Goal: Task Accomplishment & Management: Manage account settings

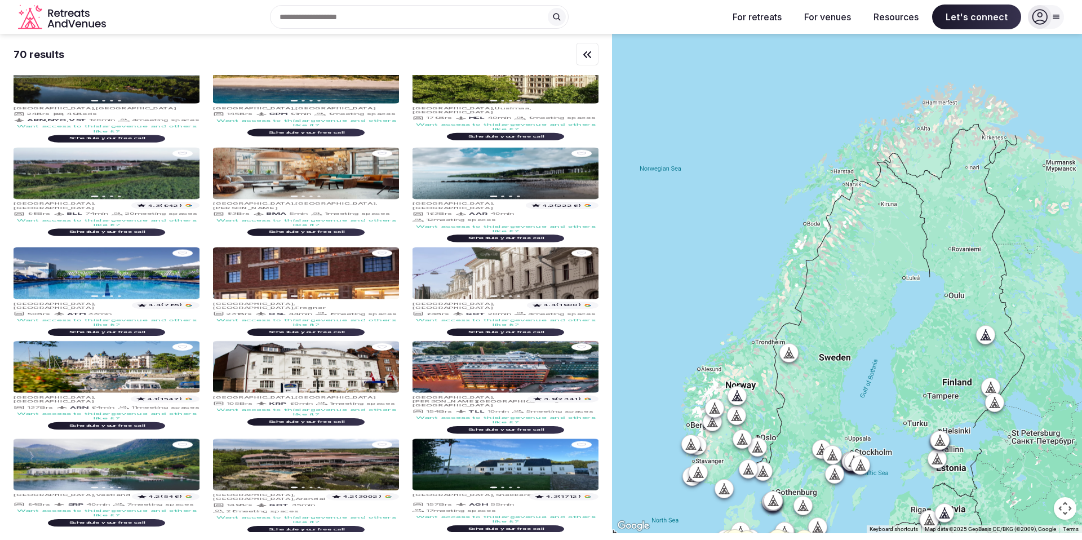
click at [1044, 12] on icon at bounding box center [1040, 17] width 16 height 16
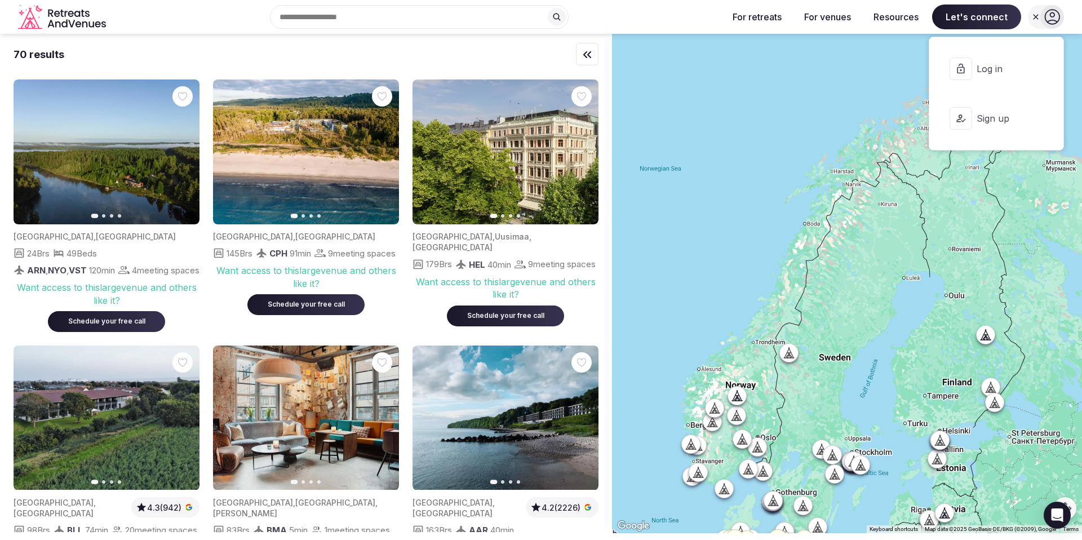
click at [1043, 15] on div at bounding box center [1053, 17] width 24 height 24
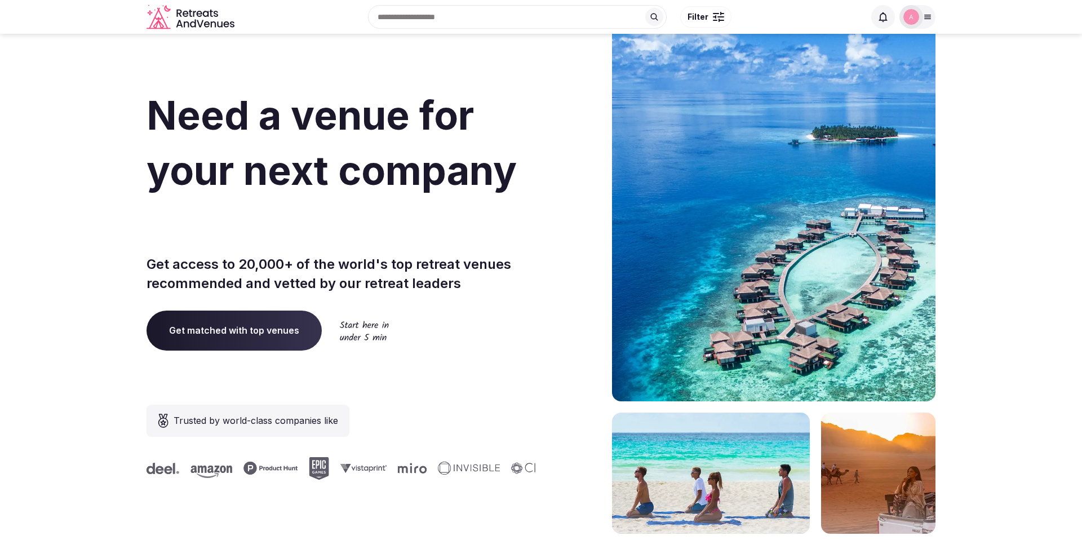
click at [916, 19] on img at bounding box center [912, 17] width 16 height 16
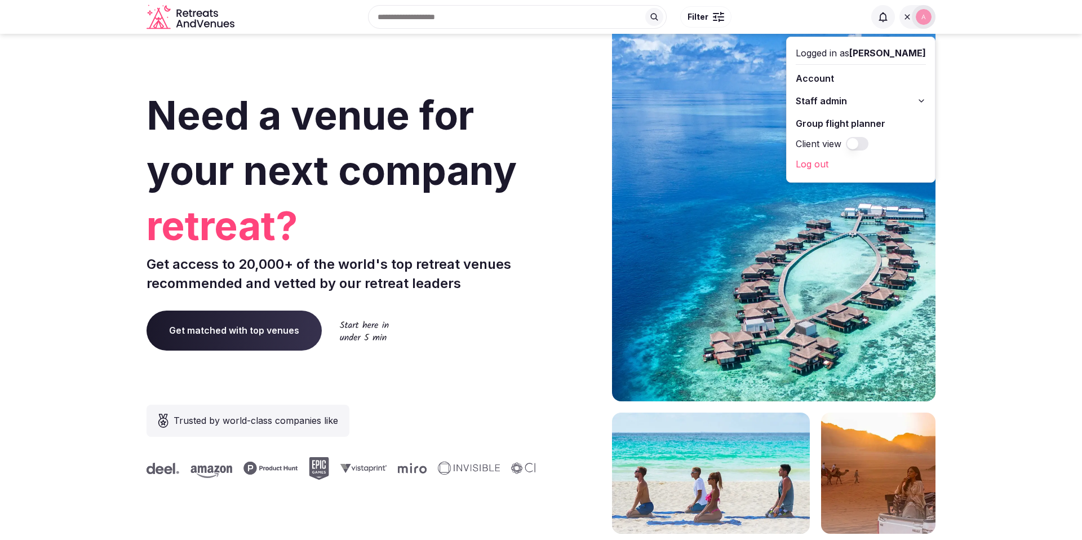
click at [825, 77] on link "Account" at bounding box center [861, 78] width 130 height 18
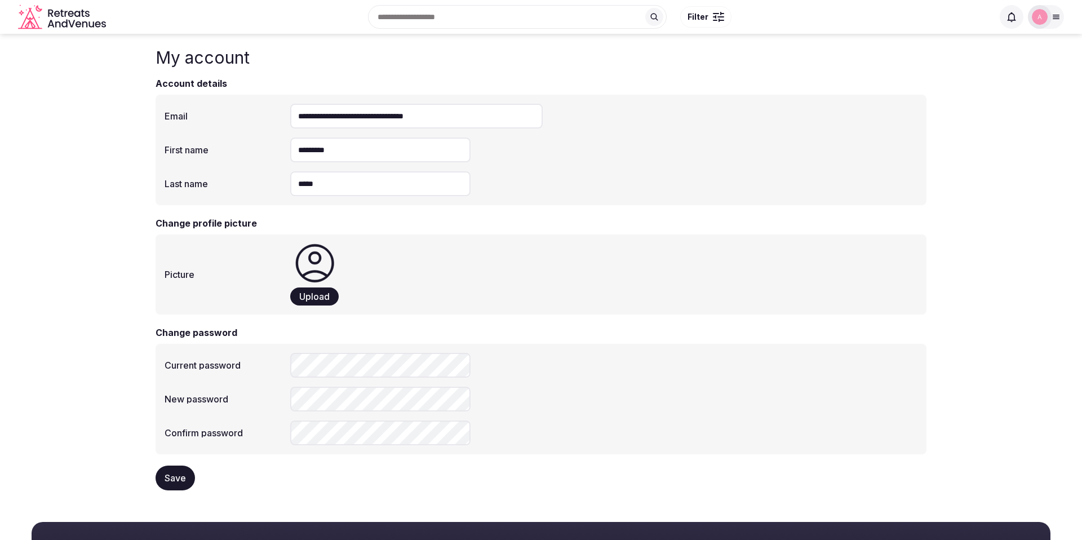
click at [316, 299] on span "Upload" at bounding box center [314, 296] width 30 height 11
click at [322, 295] on span "Upload" at bounding box center [314, 296] width 30 height 11
click at [316, 298] on span "Upload" at bounding box center [314, 296] width 30 height 11
click at [1043, 21] on img at bounding box center [1040, 17] width 16 height 16
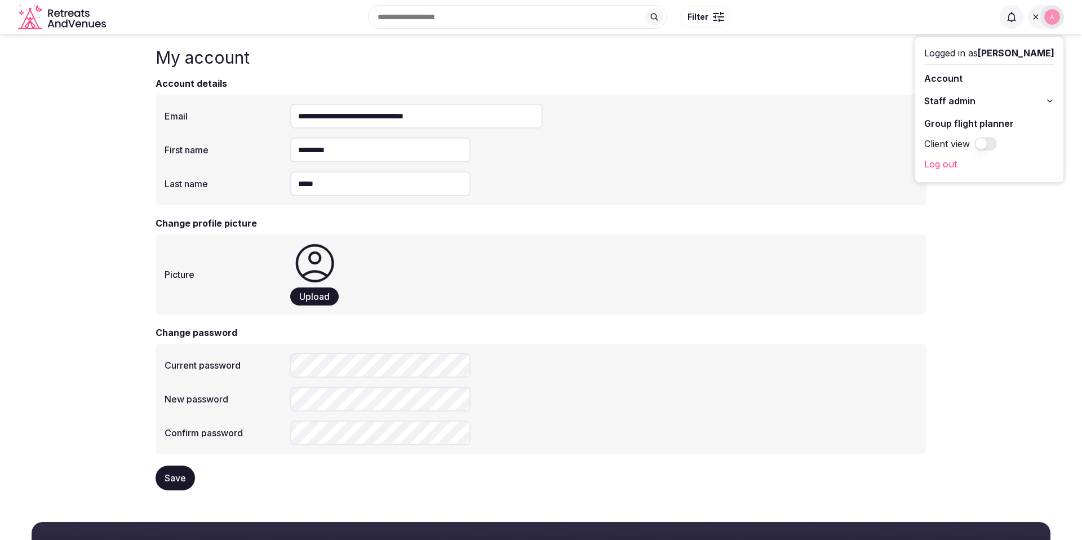
click at [1047, 19] on img at bounding box center [1052, 17] width 16 height 16
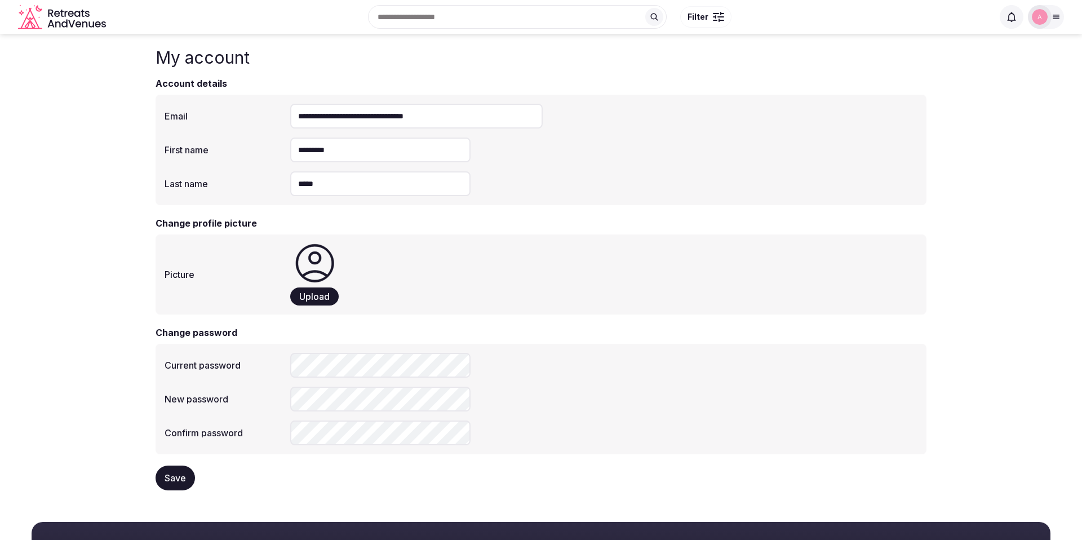
click at [313, 298] on span "Upload" at bounding box center [314, 296] width 30 height 11
click at [179, 483] on span "Save" at bounding box center [175, 477] width 21 height 11
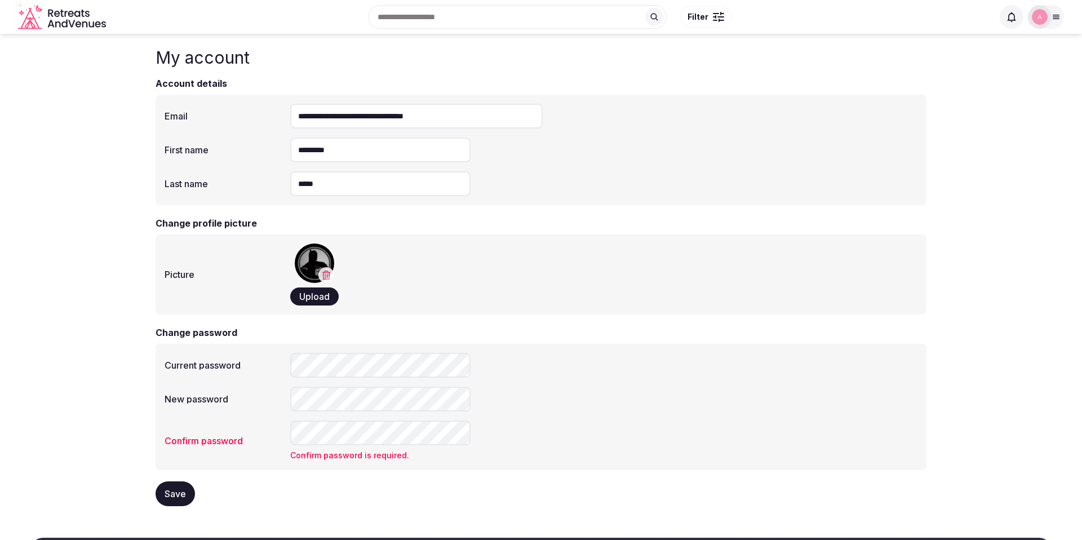
drag, startPoint x: 354, startPoint y: 531, endPoint x: 348, endPoint y: 494, distance: 37.1
click at [308, 505] on form "**********" at bounding box center [541, 292] width 771 height 430
click at [309, 452] on p "The passwords you entered don't match." at bounding box center [380, 455] width 180 height 11
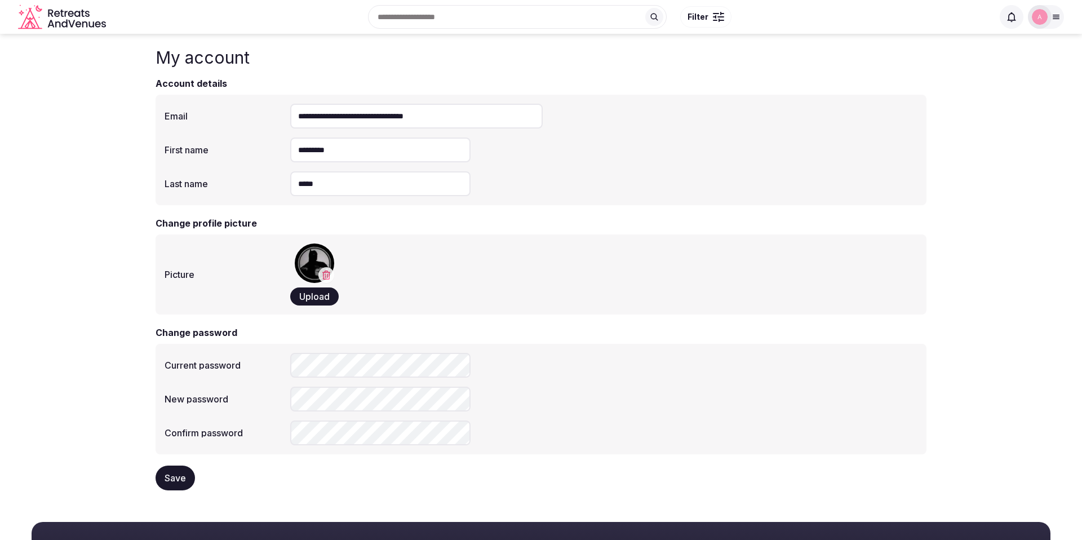
click at [184, 473] on span "Save" at bounding box center [175, 477] width 21 height 11
click at [705, 87] on h3 "Account details" at bounding box center [541, 84] width 771 height 14
click at [1047, 22] on div at bounding box center [1040, 17] width 16 height 16
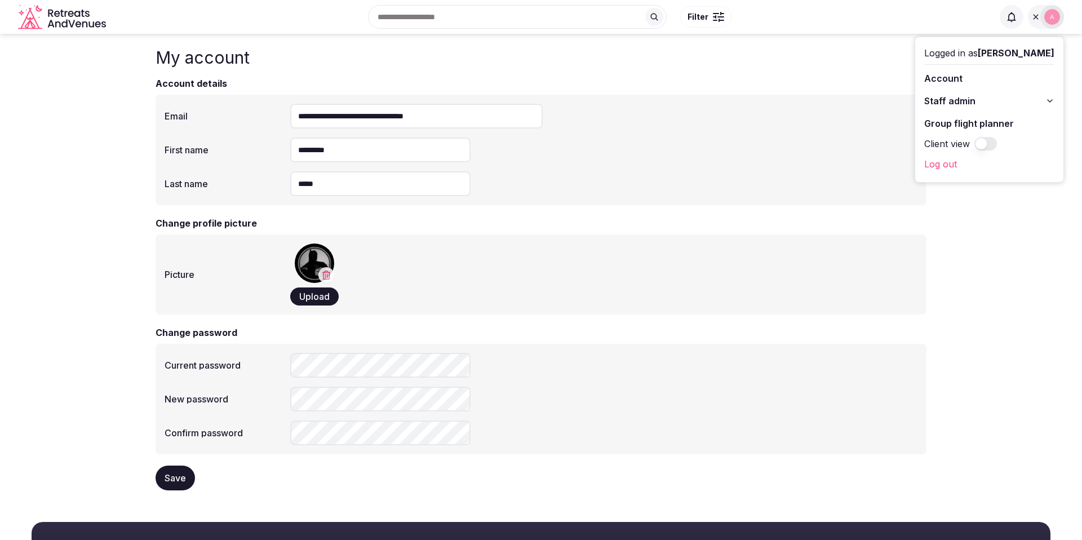
click at [949, 161] on link "Log out" at bounding box center [989, 164] width 130 height 18
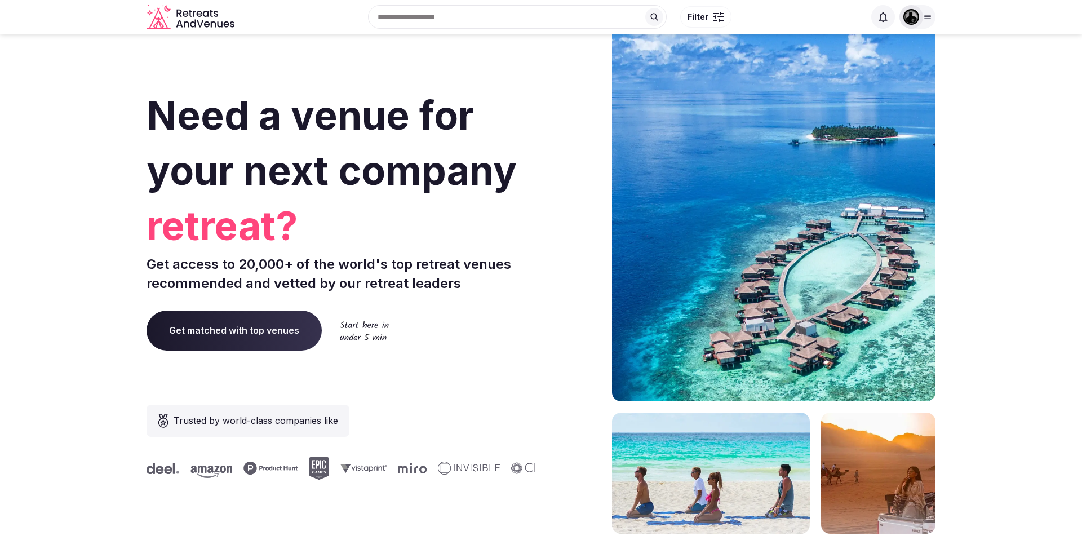
click at [917, 18] on img at bounding box center [912, 17] width 16 height 16
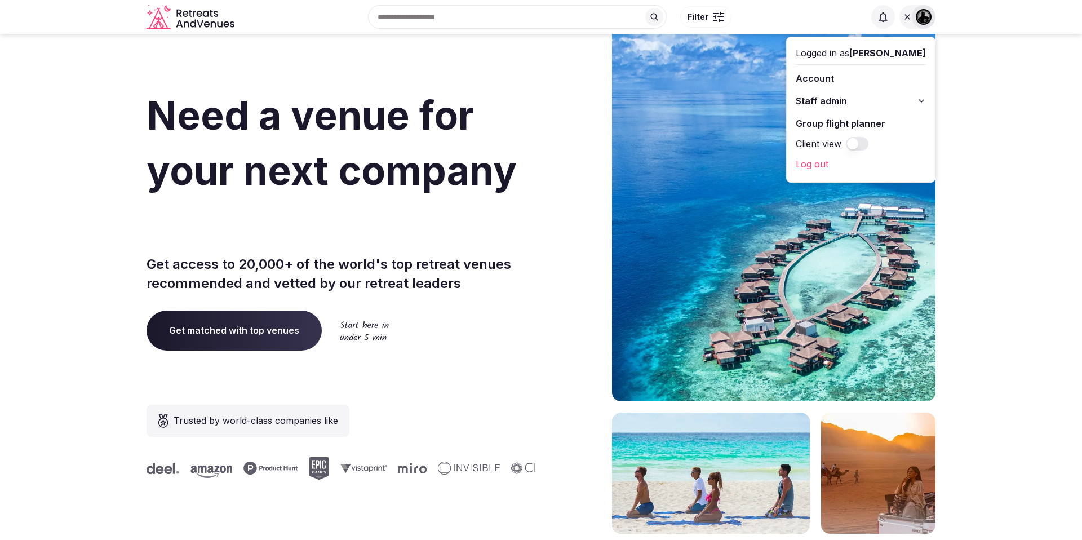
click at [971, 108] on section "Need a venue for your next company retreat? Get access to 20,000+ of the world'…" at bounding box center [541, 337] width 1082 height 679
click at [830, 107] on span "Staff admin" at bounding box center [821, 101] width 51 height 14
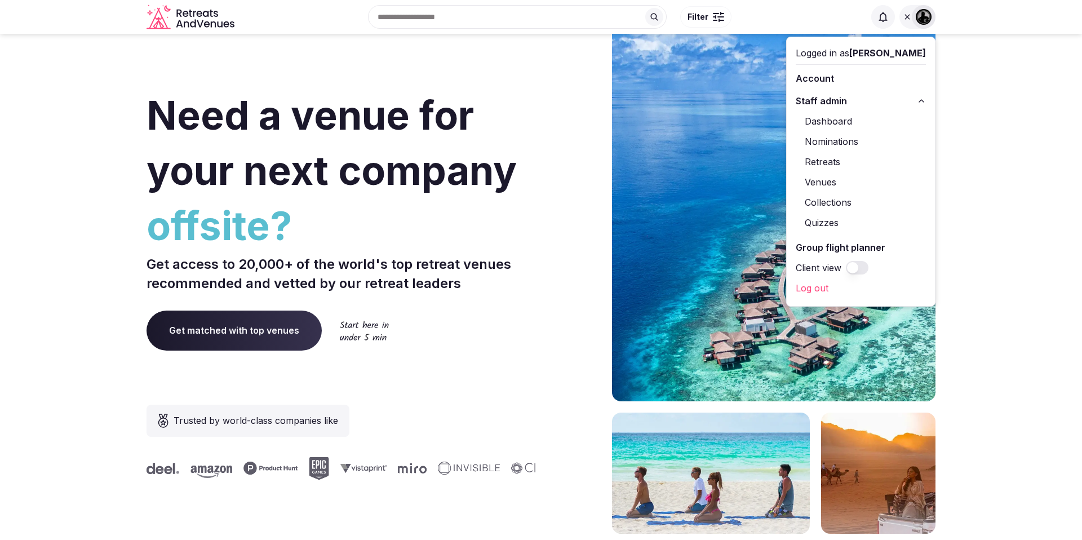
click at [824, 182] on link "Venues" at bounding box center [861, 182] width 130 height 18
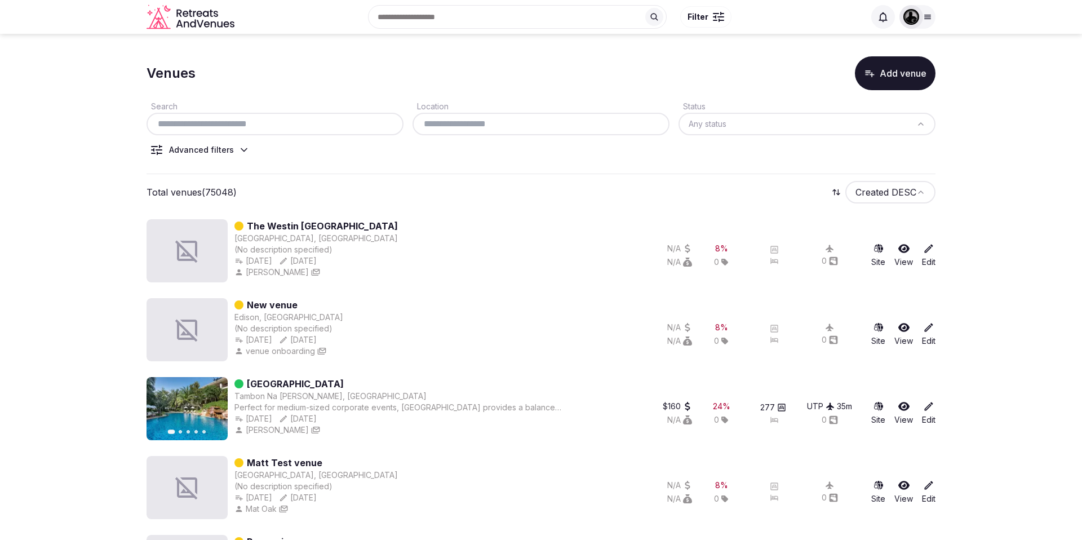
click at [291, 122] on input "text" at bounding box center [275, 124] width 248 height 14
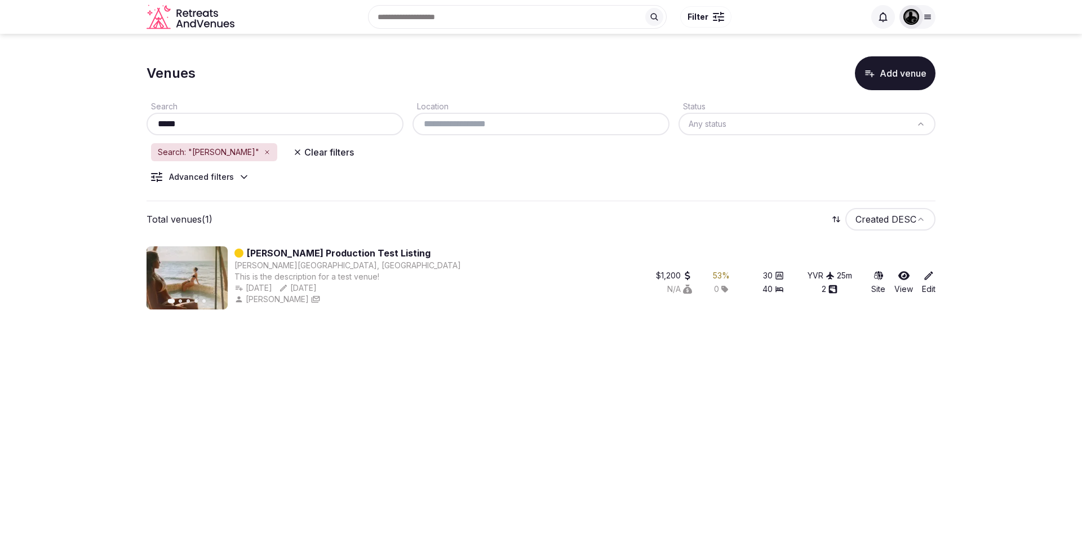
type input "*****"
click at [932, 280] on icon at bounding box center [928, 275] width 11 height 11
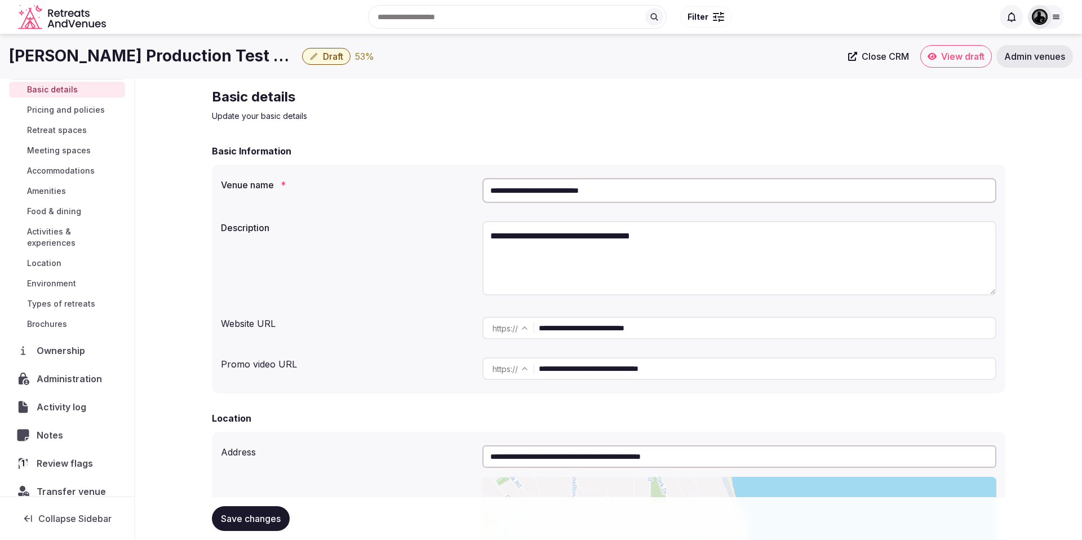
scroll to position [65, 0]
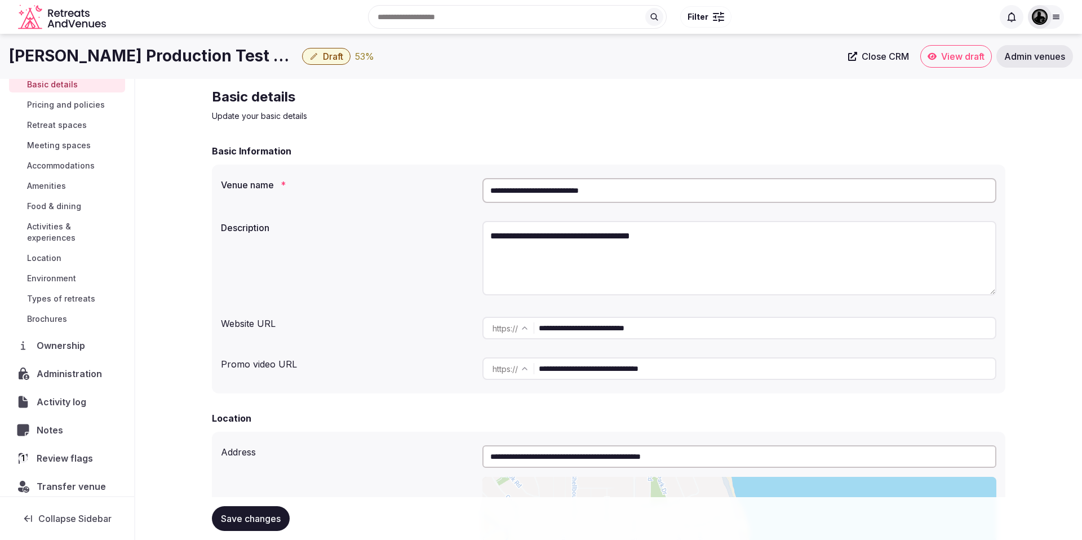
click at [59, 452] on span "Review flags" at bounding box center [67, 459] width 61 height 14
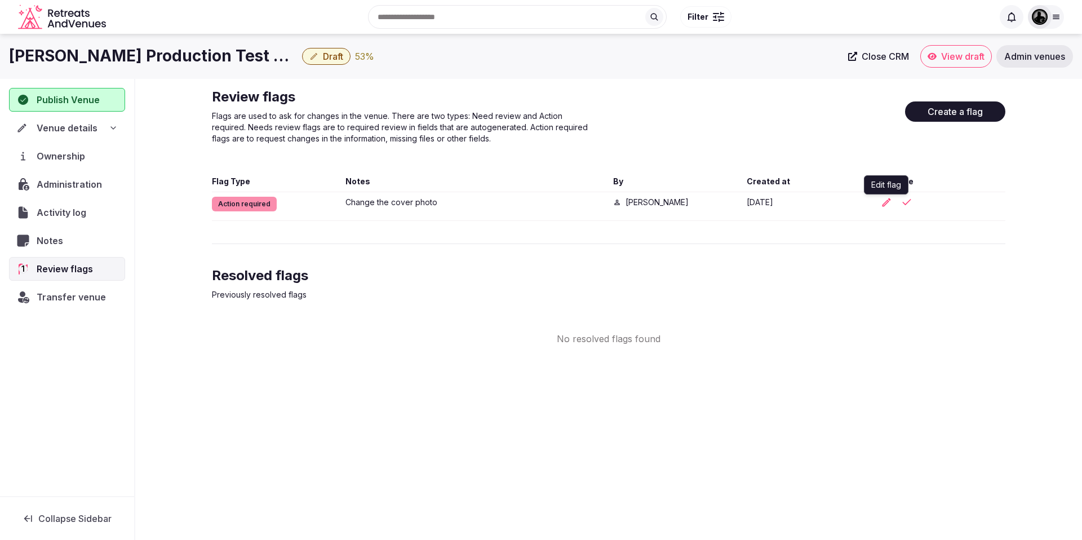
click at [886, 201] on icon "button" at bounding box center [886, 202] width 8 height 8
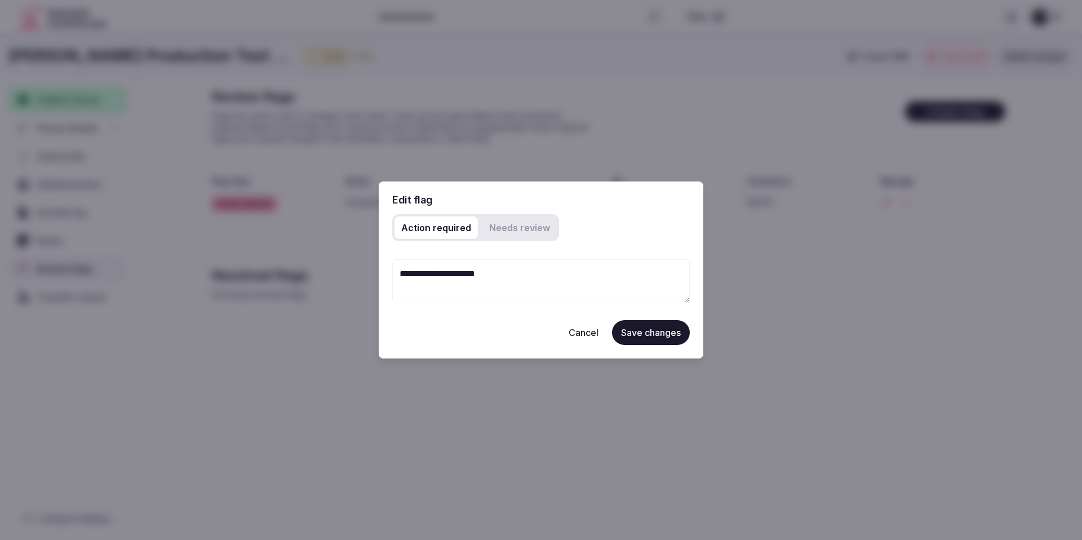
click at [583, 336] on button "Cancel" at bounding box center [584, 332] width 48 height 25
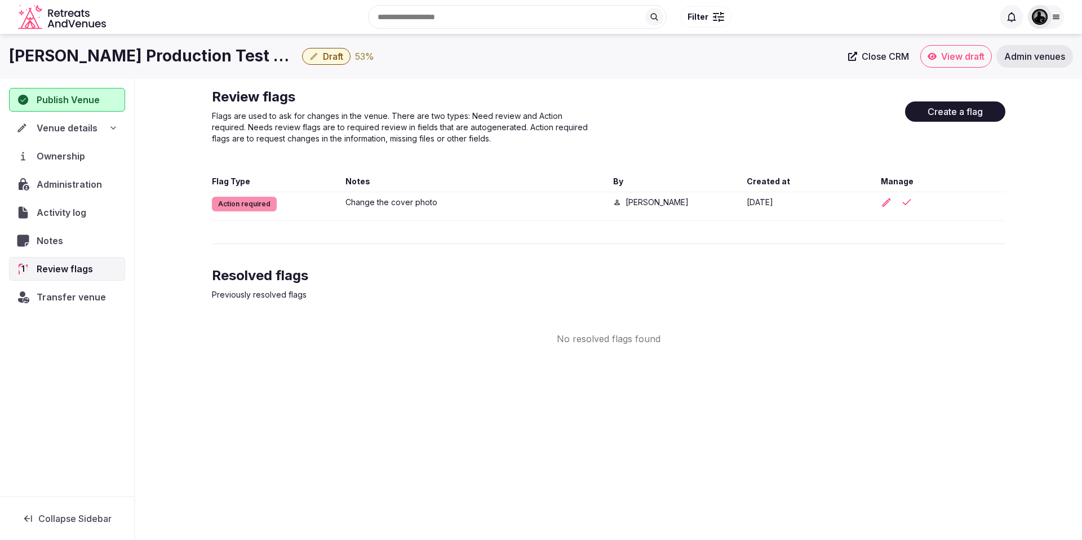
click at [962, 113] on button "Create a flag" at bounding box center [955, 111] width 100 height 20
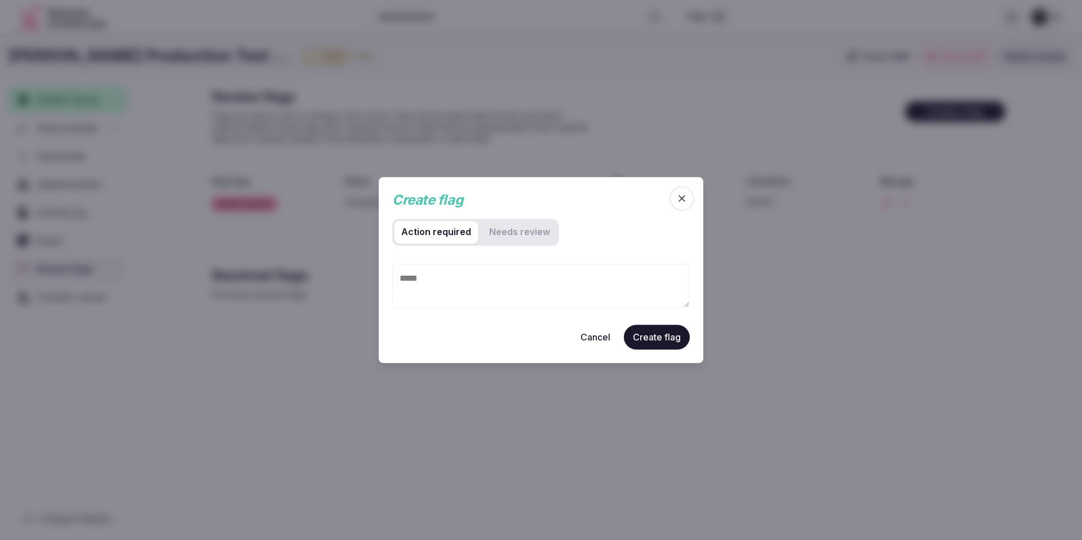
click at [605, 336] on button "Cancel" at bounding box center [596, 337] width 48 height 25
